Goal: Task Accomplishment & Management: Use online tool/utility

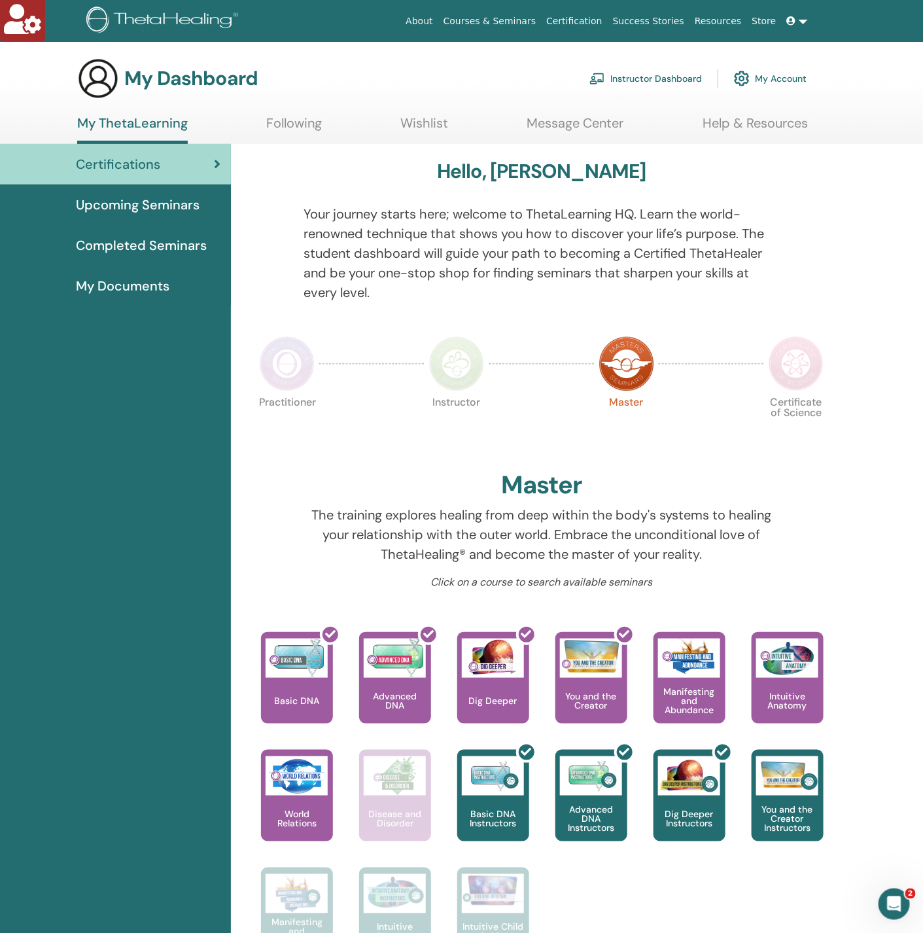
click at [632, 73] on link "Instructor Dashboard" at bounding box center [645, 78] width 112 height 29
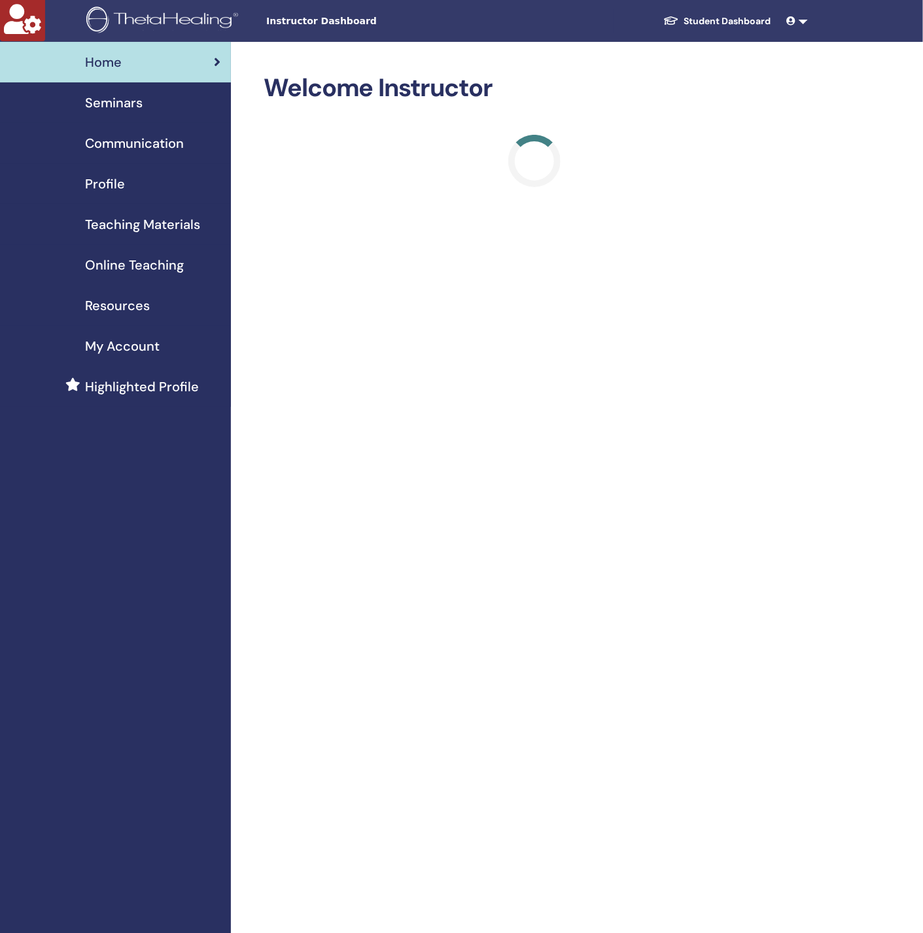
click at [139, 267] on span "Online Teaching" at bounding box center [134, 265] width 99 height 20
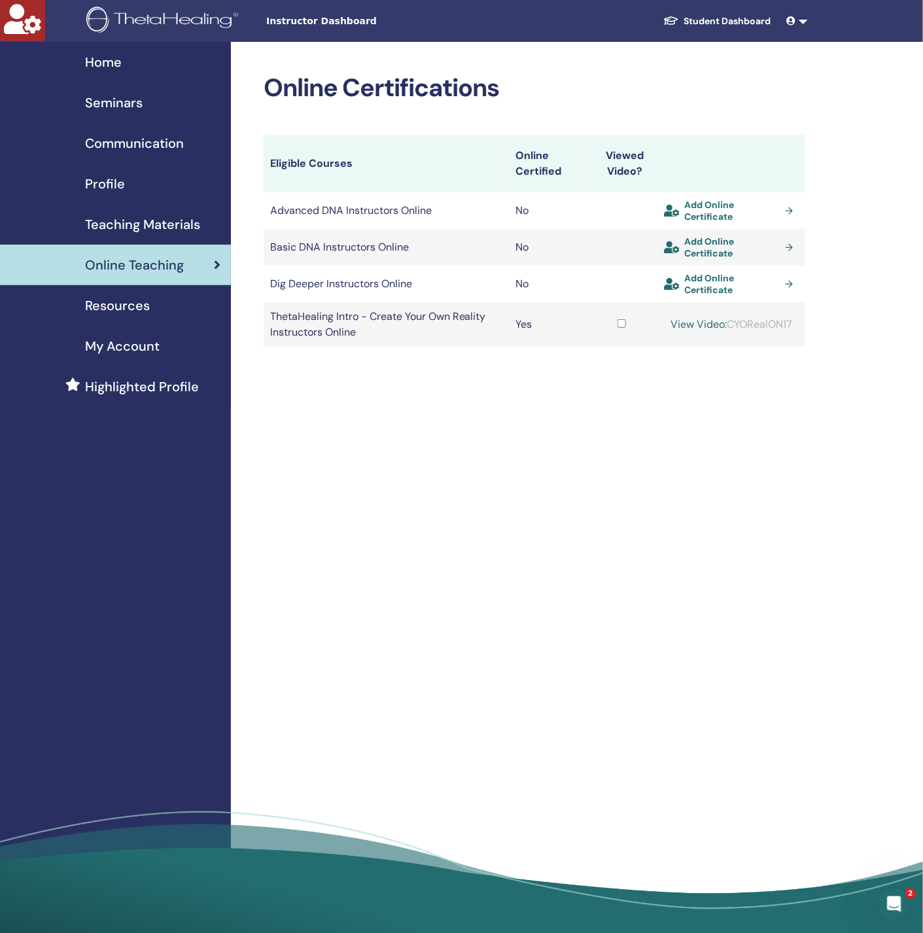
click at [708, 247] on span "Add Online Certificate" at bounding box center [731, 247] width 95 height 24
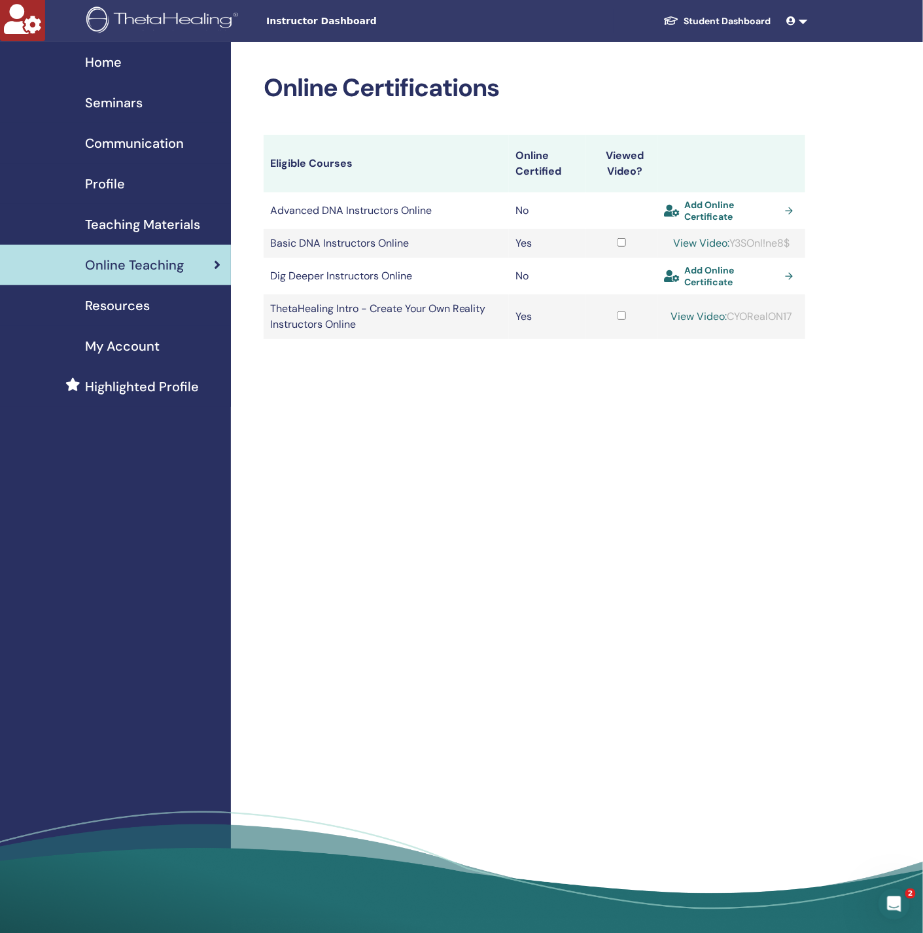
click at [702, 204] on span "Add Online Certificate" at bounding box center [731, 211] width 95 height 24
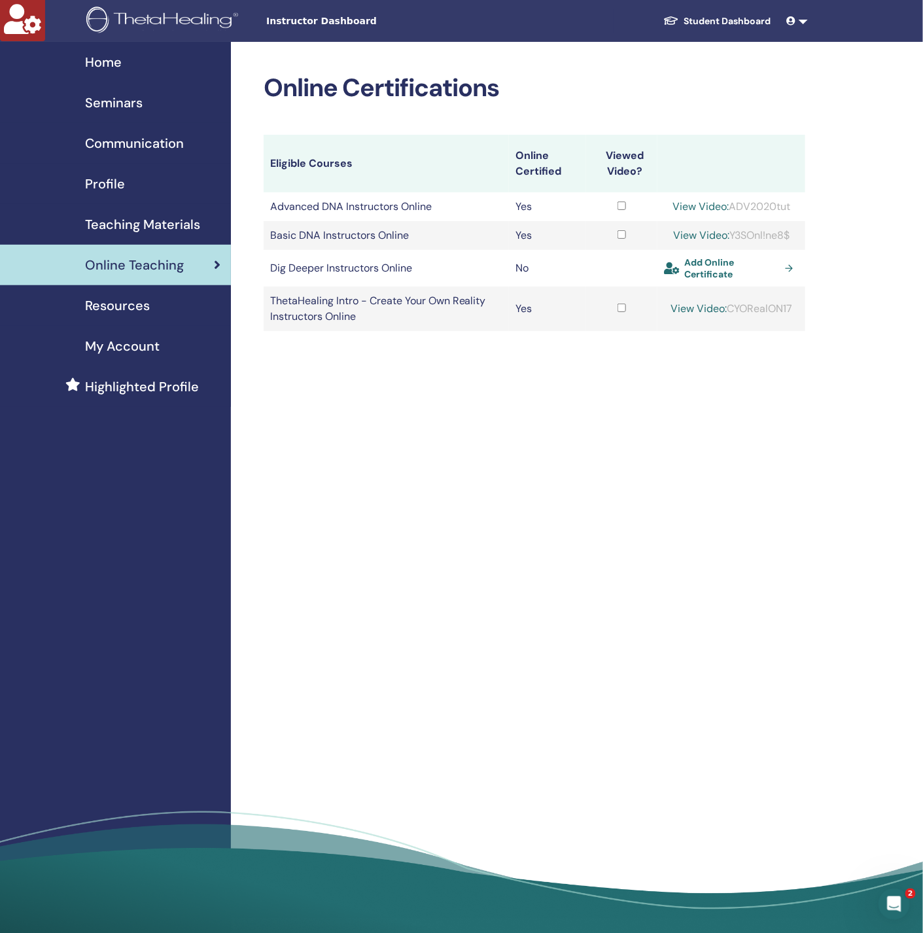
click at [701, 275] on span "Add Online Certificate" at bounding box center [731, 268] width 95 height 24
click at [608, 300] on td at bounding box center [622, 301] width 71 height 44
click at [617, 304] on td at bounding box center [622, 301] width 71 height 44
click at [632, 388] on div "Online Certifications Eligible Courses Online Certified Viewed Video? Advanced …" at bounding box center [577, 492] width 692 height 900
